Goal: Find specific page/section

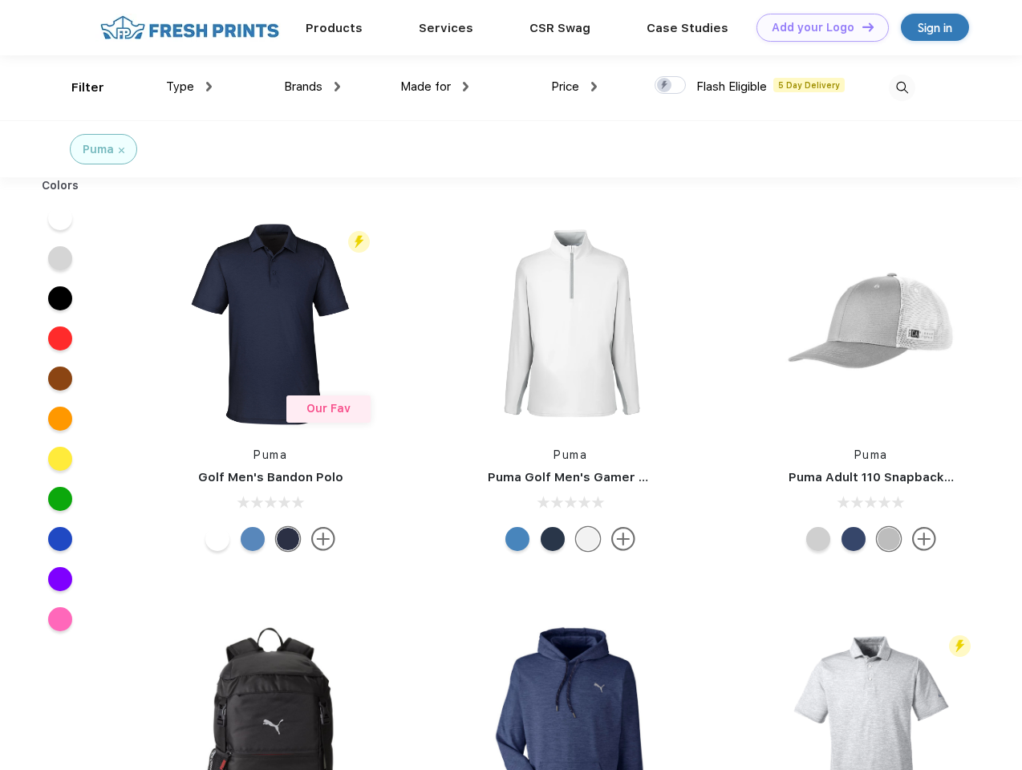
scroll to position [1, 0]
click at [816, 27] on link "Add your Logo Design Tool" at bounding box center [822, 28] width 132 height 28
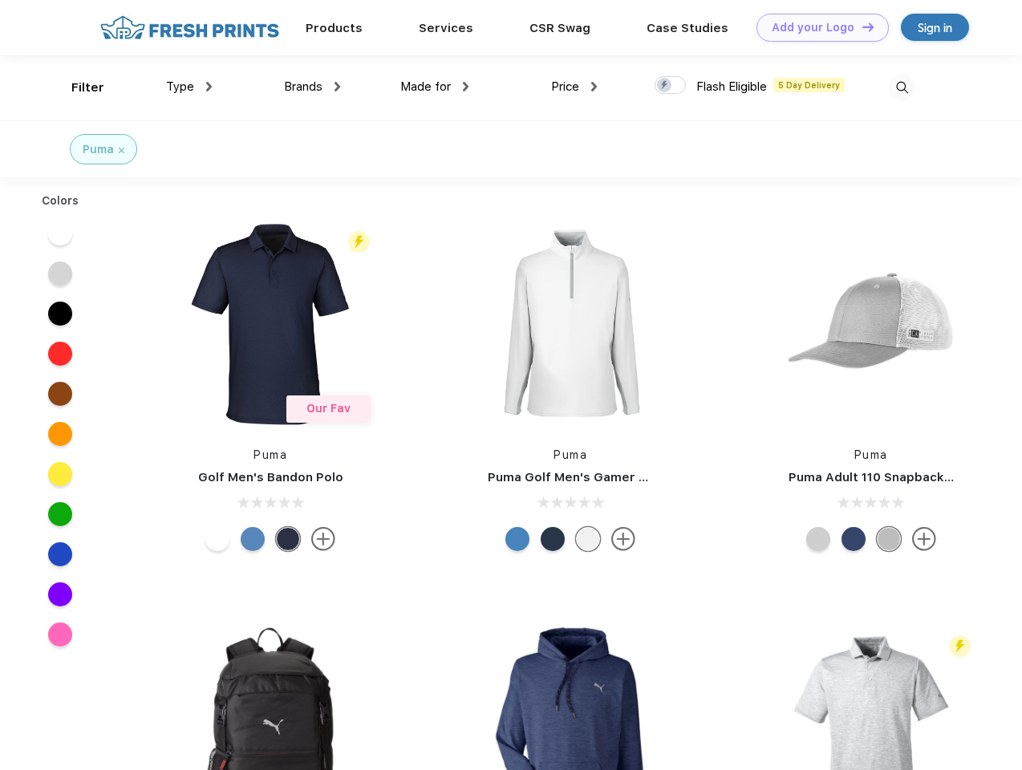
click at [0, 0] on div "Design Tool" at bounding box center [0, 0] width 0 height 0
click at [860, 26] on link "Add your Logo Design Tool" at bounding box center [822, 28] width 132 height 28
click at [77, 87] on div "Filter" at bounding box center [87, 88] width 33 height 18
click at [189, 87] on span "Type" at bounding box center [180, 86] width 28 height 14
click at [312, 87] on span "Brands" at bounding box center [303, 86] width 38 height 14
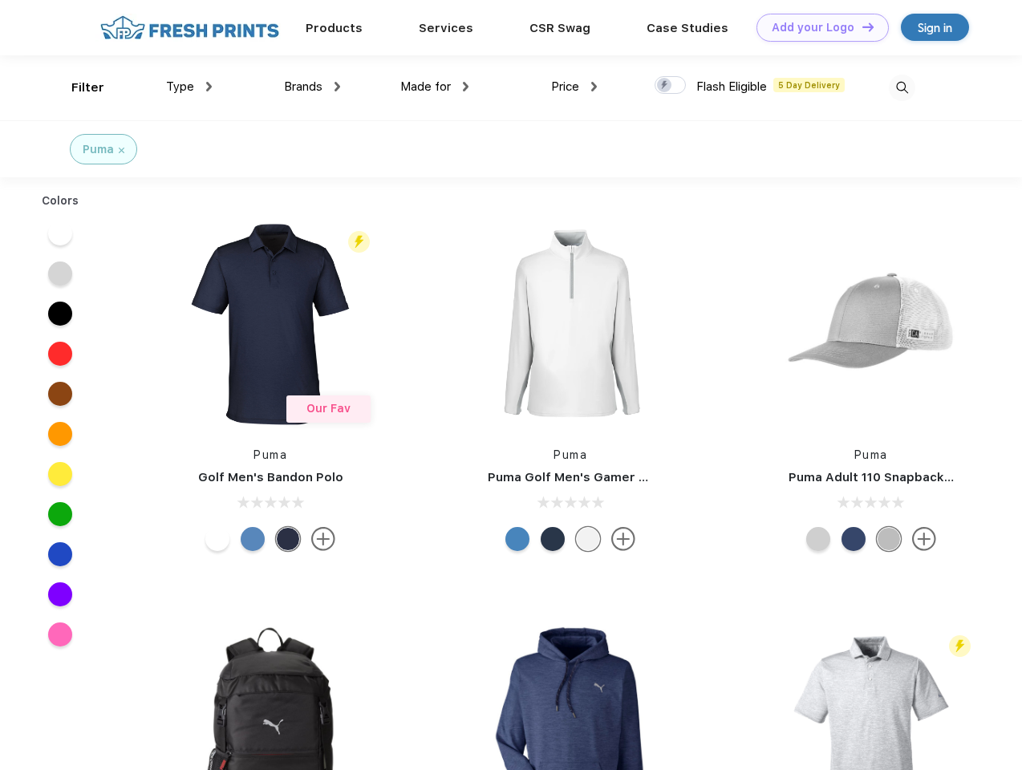
click at [435, 87] on span "Made for" at bounding box center [425, 86] width 51 height 14
click at [574, 87] on span "Price" at bounding box center [565, 86] width 28 height 14
click at [670, 86] on div at bounding box center [669, 85] width 31 height 18
click at [665, 86] on input "checkbox" at bounding box center [659, 80] width 10 height 10
click at [901, 87] on img at bounding box center [901, 88] width 26 height 26
